Goal: Information Seeking & Learning: Learn about a topic

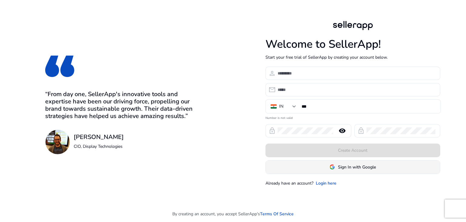
click at [356, 169] on span "Sign In with Google" at bounding box center [357, 167] width 38 height 6
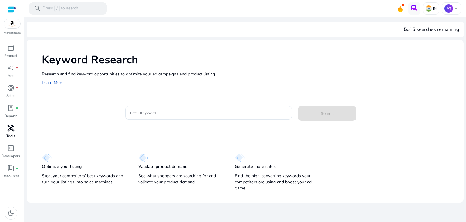
click at [12, 129] on span "handyman" at bounding box center [10, 127] width 7 height 7
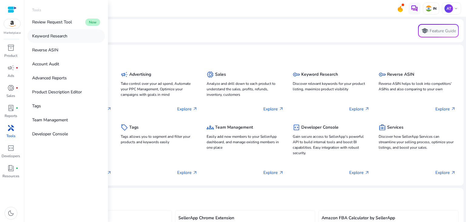
click at [72, 31] on link "Keyword Research" at bounding box center [66, 36] width 78 height 14
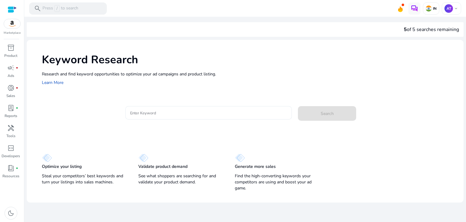
click at [147, 110] on input "Enter Keyword" at bounding box center [208, 112] width 157 height 7
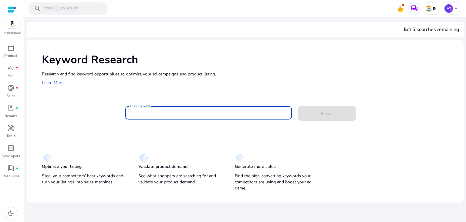
paste input "**********"
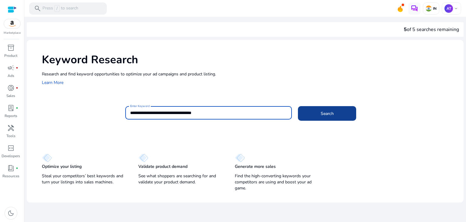
click at [330, 111] on span "Search" at bounding box center [327, 113] width 13 height 6
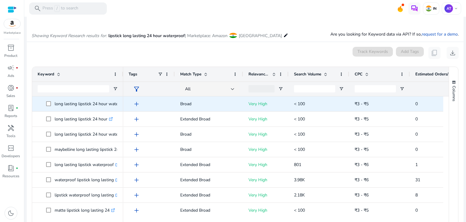
scroll to position [72, 0]
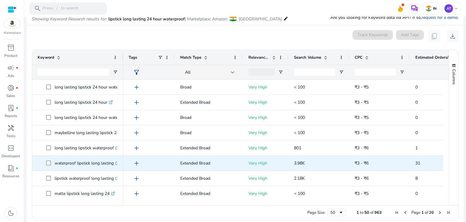
click at [96, 163] on p "waterproof lipstick long lasting .st0{fill:#2c8af8}" at bounding box center [87, 163] width 65 height 12
copy p "waterproof lipstick long lasting"
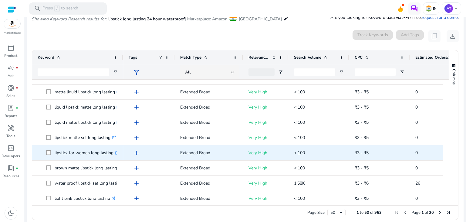
scroll to position [638, 0]
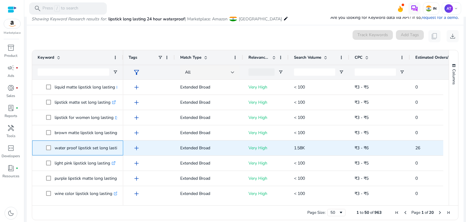
click at [89, 147] on p "water proof lipstick set long lasting .st0{fill:#2c8af8}" at bounding box center [91, 148] width 73 height 12
copy p "water proof lipstick set long lasting"
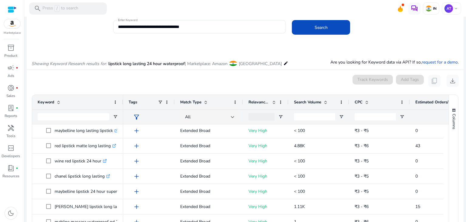
scroll to position [0, 0]
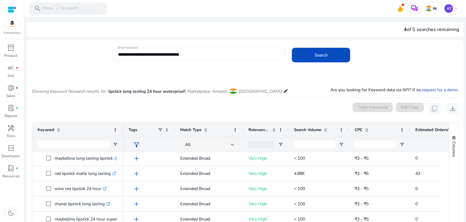
click at [184, 56] on input "**********" at bounding box center [199, 54] width 163 height 7
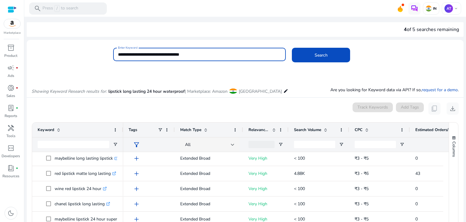
click at [184, 56] on input "**********" at bounding box center [199, 54] width 163 height 7
paste input
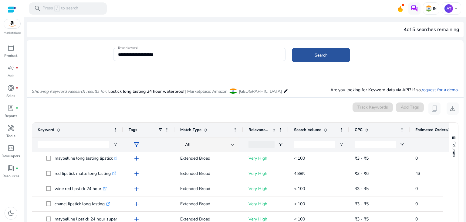
click at [312, 49] on span at bounding box center [321, 55] width 58 height 15
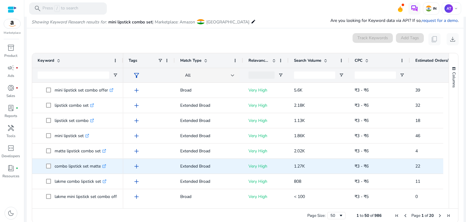
scroll to position [72, 0]
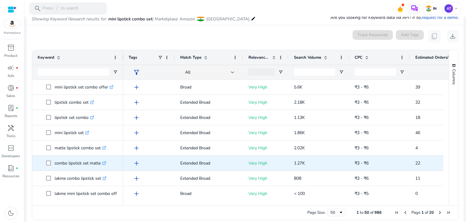
click at [85, 164] on p "combo lipstick set matte .st0{fill:#2c8af8}" at bounding box center [81, 163] width 52 height 12
copy p "combo lipstick set matte"
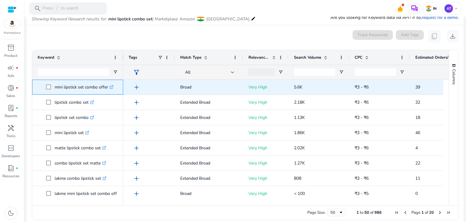
click at [73, 87] on p "mini lipstick set combo offer .st0{fill:#2c8af8}" at bounding box center [84, 87] width 59 height 12
copy p "mini lipstick set combo offer"
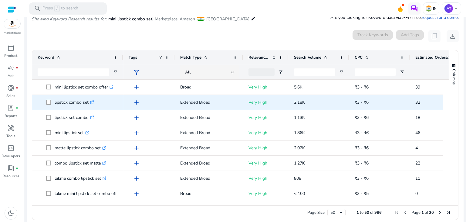
click at [71, 101] on p "lipstick combo set .st0{fill:#2c8af8}" at bounding box center [74, 102] width 39 height 12
copy span "lipstick combo set .st0{fill:#2c8af8}"
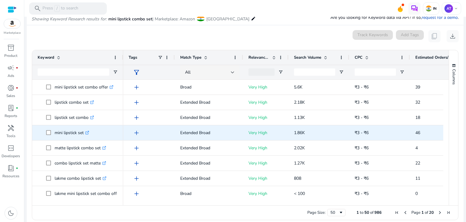
click at [68, 132] on p "mini lipstick set .st0{fill:#2c8af8}" at bounding box center [72, 132] width 35 height 12
copy p "mini lipstick set"
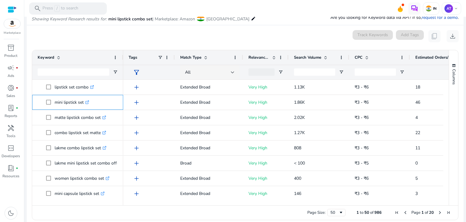
scroll to position [0, 0]
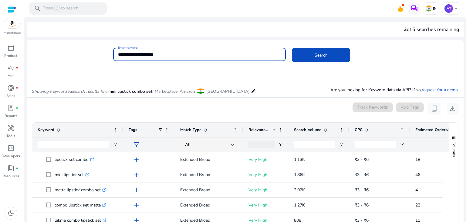
click at [257, 56] on input "**********" at bounding box center [199, 54] width 163 height 7
paste input "********"
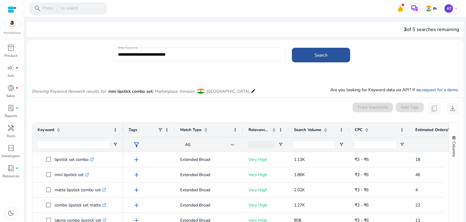
click at [295, 50] on span at bounding box center [321, 55] width 58 height 15
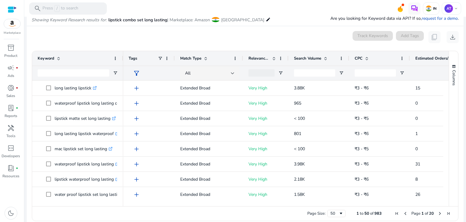
scroll to position [72, 0]
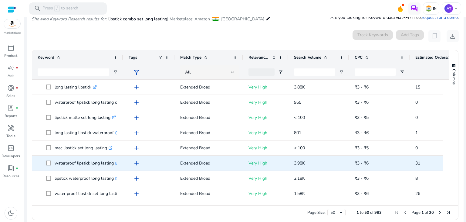
click at [85, 165] on p "waterproof lipstick long lasting .st0{fill:#2c8af8}" at bounding box center [87, 163] width 65 height 12
copy p "waterproof lipstick long lasting"
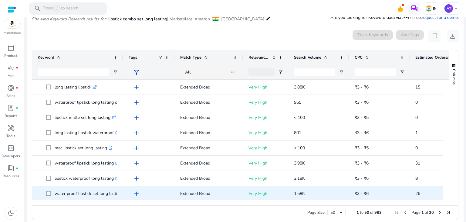
click at [89, 195] on p "water proof lipstick set long lasting .st0{fill:#2c8af8}" at bounding box center [91, 193] width 73 height 12
copy p "water proof lipstick set long lasting"
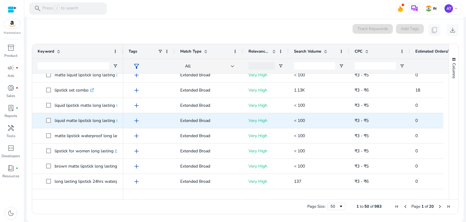
scroll to position [335, 0]
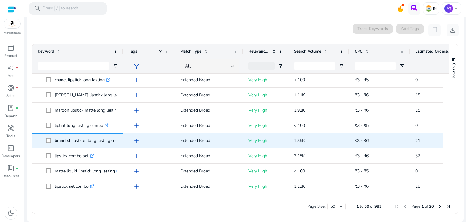
click at [77, 144] on p "branded lipsticks long lasting combo .st0{fill:#2c8af8}" at bounding box center [92, 140] width 75 height 12
click at [102, 142] on p "branded lipsticks long lasting combo .st0{fill:#2c8af8}" at bounding box center [92, 140] width 75 height 12
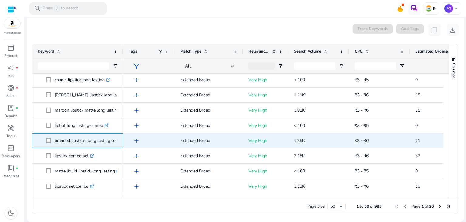
copy p "branded lipsticks long lasting combo"
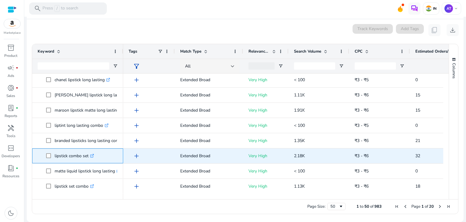
click at [68, 153] on p "lipstick combo set .st0{fill:#2c8af8}" at bounding box center [74, 155] width 39 height 12
copy p "lipstick combo set"
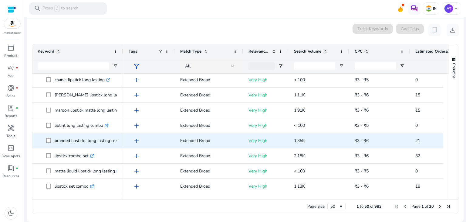
click at [116, 140] on p "branded lipsticks long lasting combo .st0{fill:#2c8af8}" at bounding box center [92, 140] width 75 height 12
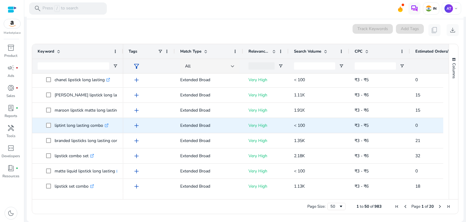
click at [121, 130] on div "liptint long lasting combo .st0{fill:#2c8af8}" at bounding box center [77, 125] width 91 height 15
click at [122, 130] on div "liptint long lasting combo .st0{fill:#2c8af8}" at bounding box center [77, 125] width 91 height 15
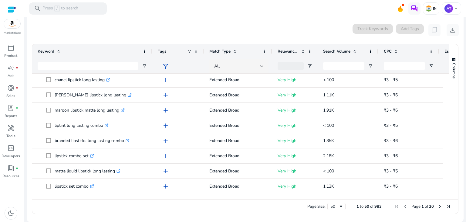
drag, startPoint x: 123, startPoint y: 53, endPoint x: 151, endPoint y: 59, distance: 28.9
click at [151, 59] on div "Keyword" at bounding box center [92, 58] width 120 height 29
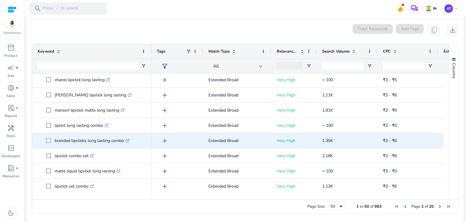
click at [100, 138] on p "branded lipsticks long lasting combo .st0{fill:#2c8af8}" at bounding box center [92, 140] width 75 height 12
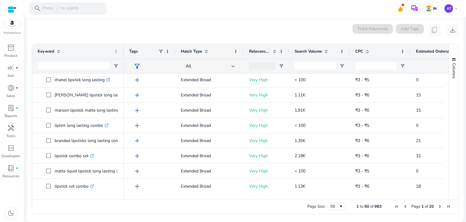
drag, startPoint x: 150, startPoint y: 52, endPoint x: 115, endPoint y: 52, distance: 34.3
click at [115, 52] on div "Keyword" at bounding box center [78, 51] width 92 height 15
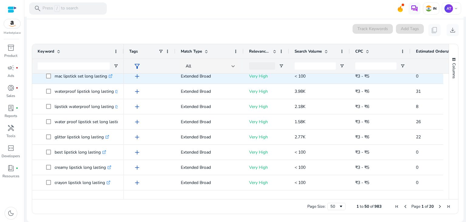
scroll to position [32, 0]
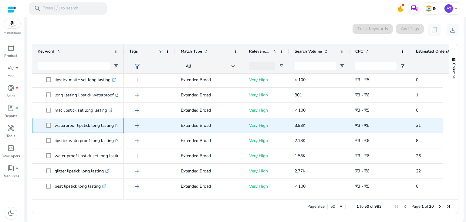
click at [94, 127] on p "waterproof lipstick long lasting .st0{fill:#2c8af8}" at bounding box center [87, 125] width 65 height 12
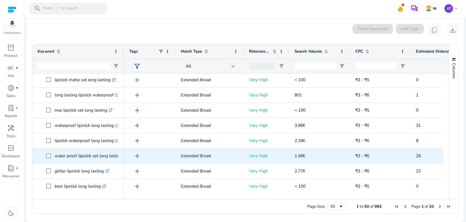
click at [104, 155] on p "water proof lipstick set long lasting .st0{fill:#2c8af8}" at bounding box center [91, 155] width 73 height 12
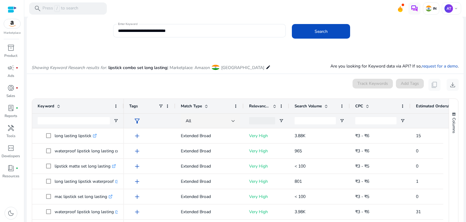
scroll to position [0, 0]
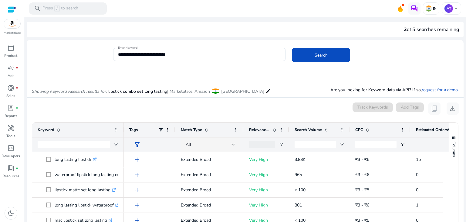
click at [227, 42] on div "**********" at bounding box center [245, 170] width 437 height 260
click at [223, 52] on input "**********" at bounding box center [199, 54] width 163 height 7
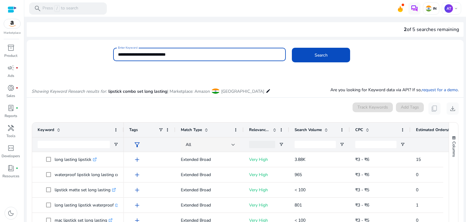
click at [223, 52] on input "**********" at bounding box center [199, 54] width 163 height 7
paste input
type input "**********"
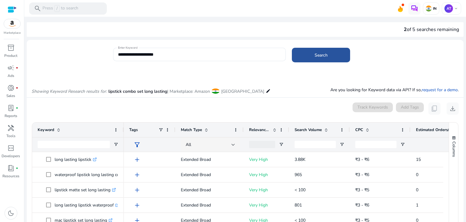
click at [333, 50] on span at bounding box center [321, 55] width 58 height 15
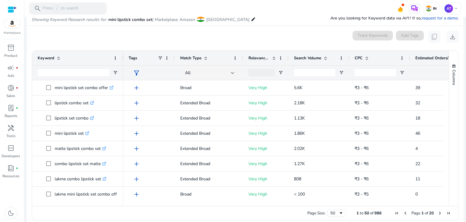
scroll to position [72, 0]
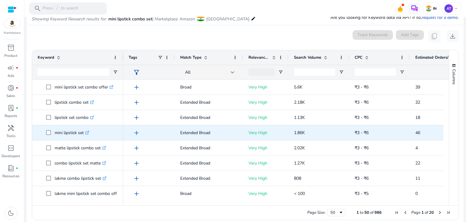
click at [70, 130] on p "mini lipstick set .st0{fill:#2c8af8}" at bounding box center [72, 132] width 35 height 12
